Goal: Navigation & Orientation: Find specific page/section

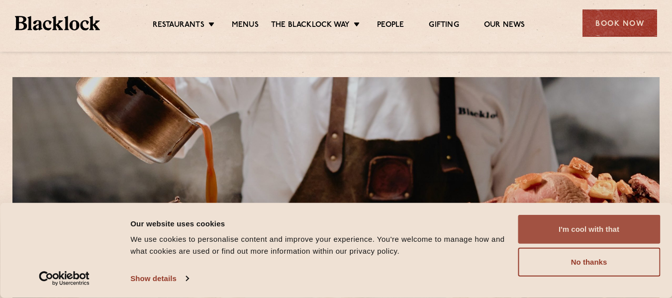
click at [583, 236] on button "I'm cool with that" at bounding box center [589, 229] width 142 height 29
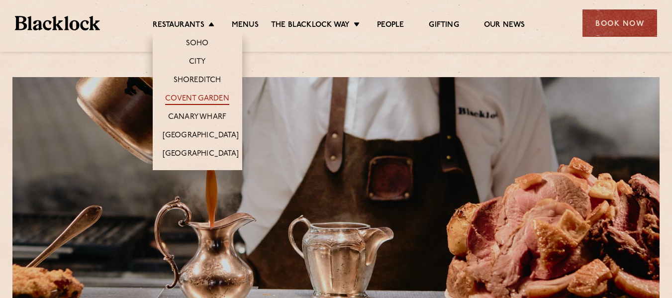
click at [187, 98] on link "Covent Garden" at bounding box center [197, 99] width 64 height 11
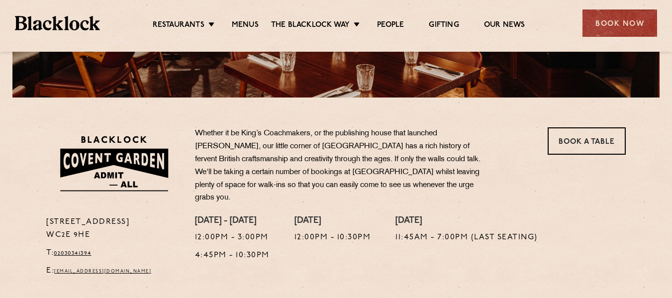
scroll to position [521, 0]
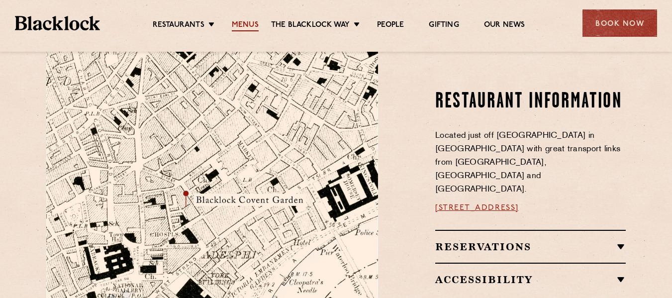
click at [234, 29] on link "Menus" at bounding box center [245, 25] width 27 height 11
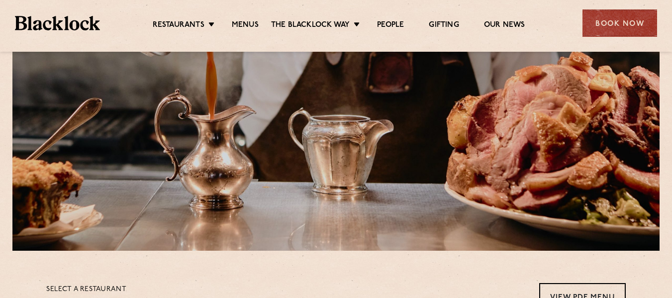
scroll to position [22, 0]
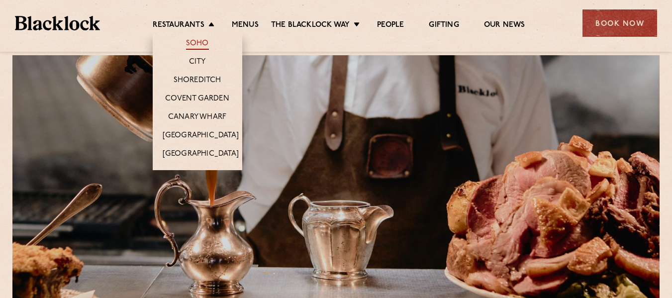
click at [201, 44] on link "Soho" at bounding box center [197, 44] width 23 height 11
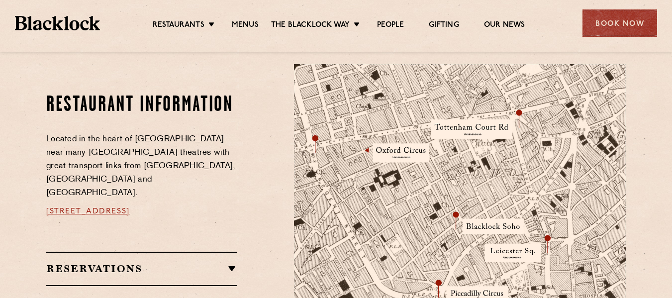
scroll to position [261, 0]
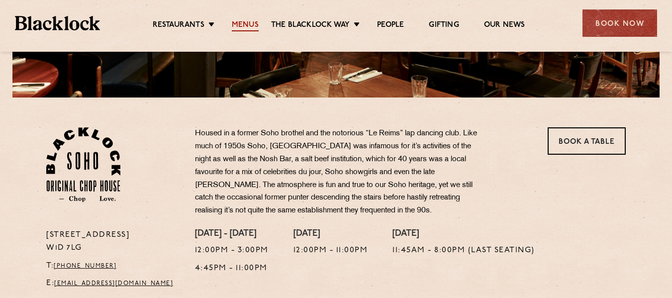
click at [242, 25] on link "Menus" at bounding box center [245, 25] width 27 height 11
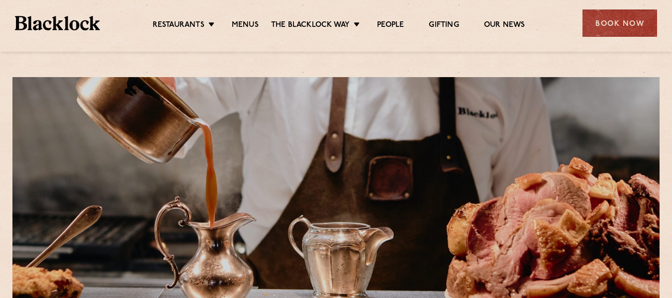
click at [242, 25] on link "Menus" at bounding box center [245, 25] width 27 height 11
click at [46, 34] on div "Restaurants [GEOGRAPHIC_DATA] [GEOGRAPHIC_DATA] [GEOGRAPHIC_DATA] [GEOGRAPHIC_D…" at bounding box center [336, 22] width 672 height 44
click at [232, 22] on link "Menus" at bounding box center [245, 25] width 27 height 11
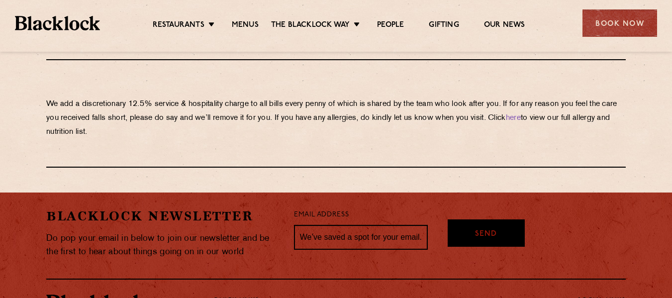
scroll to position [1788, 0]
